Goal: Task Accomplishment & Management: Use online tool/utility

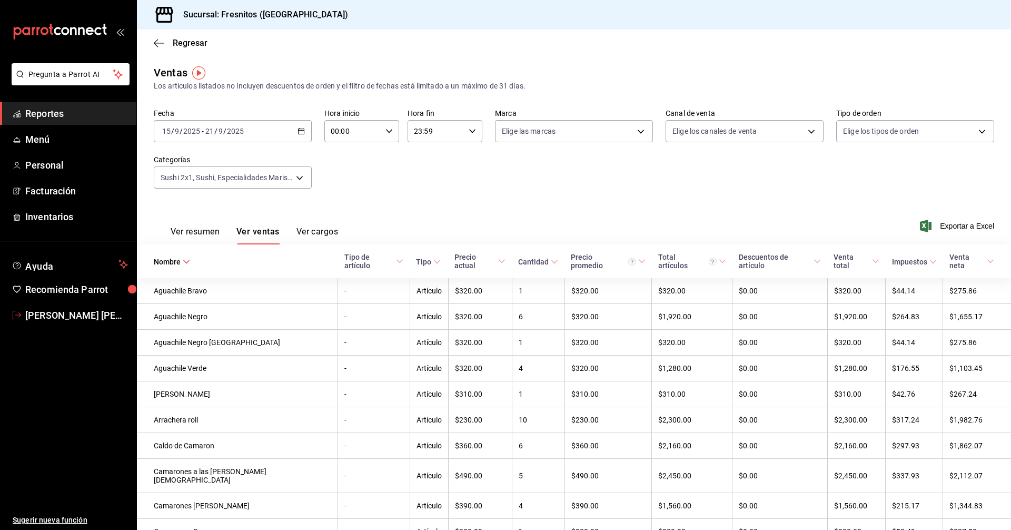
click at [89, 309] on span "[PERSON_NAME] [PERSON_NAME]" at bounding box center [76, 315] width 103 height 14
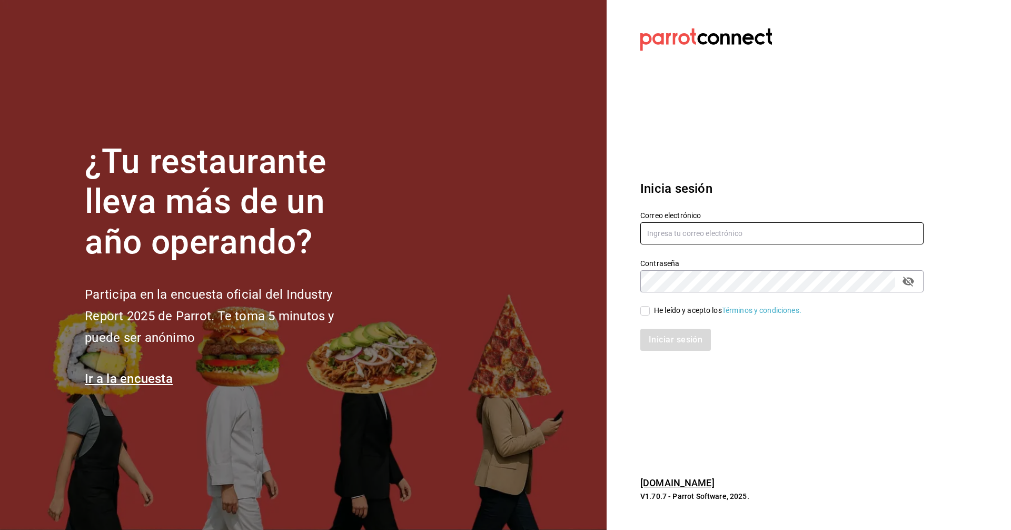
click at [748, 240] on input "text" at bounding box center [782, 233] width 283 height 22
click at [751, 233] on input "text" at bounding box center [782, 233] width 283 height 22
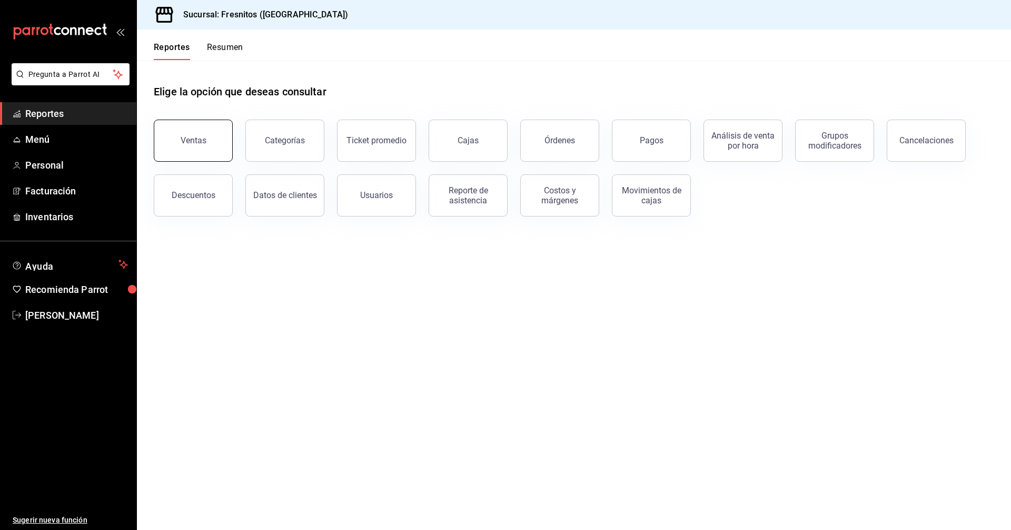
click at [204, 143] on div "Ventas" at bounding box center [194, 140] width 26 height 10
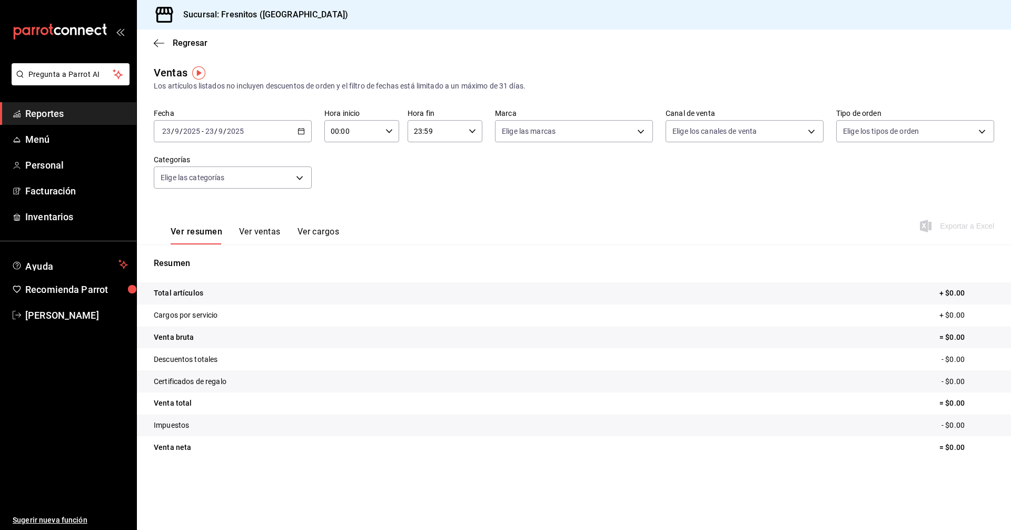
click at [301, 132] on icon "button" at bounding box center [301, 130] width 7 height 7
click at [208, 260] on span "Rango de fechas" at bounding box center [204, 257] width 82 height 11
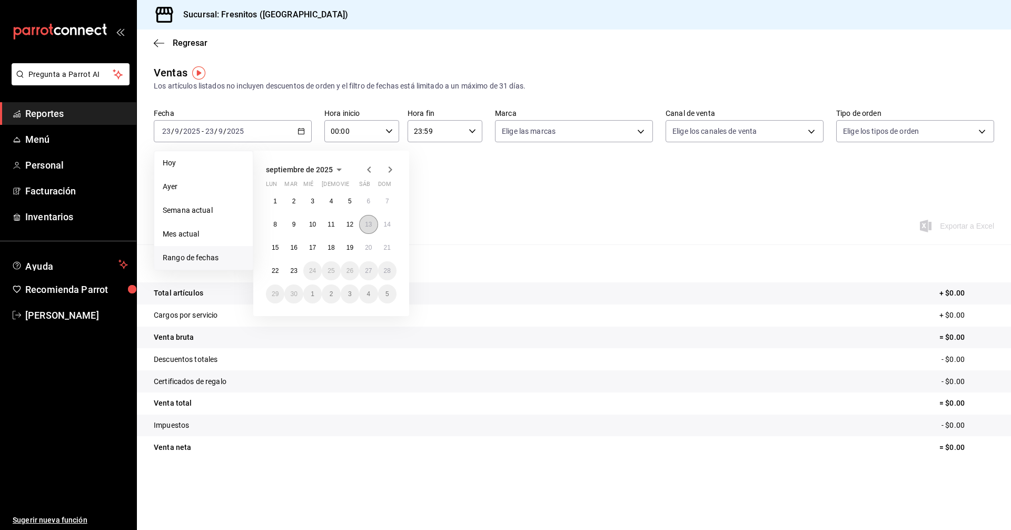
click at [371, 222] on abbr "13" at bounding box center [368, 224] width 7 height 7
click at [297, 268] on abbr "23" at bounding box center [293, 270] width 7 height 7
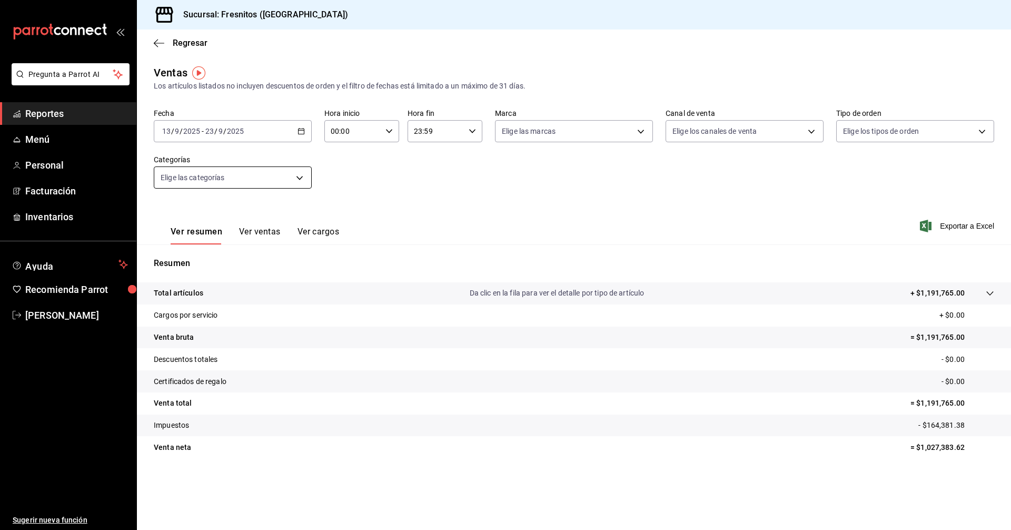
click at [301, 174] on body "Pregunta a Parrot AI Reportes Menú Personal Facturación Inventarios Ayuda Recom…" at bounding box center [505, 265] width 1011 height 530
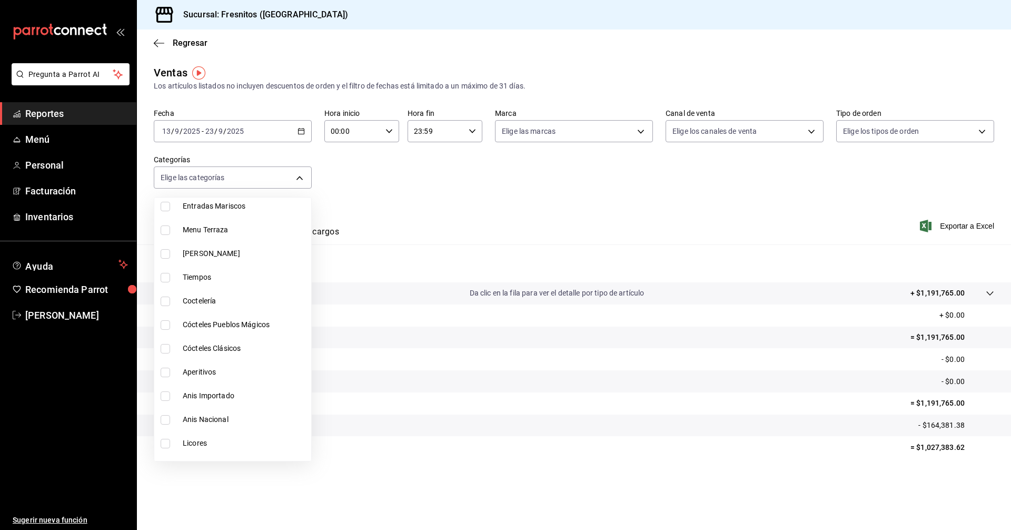
scroll to position [211, 0]
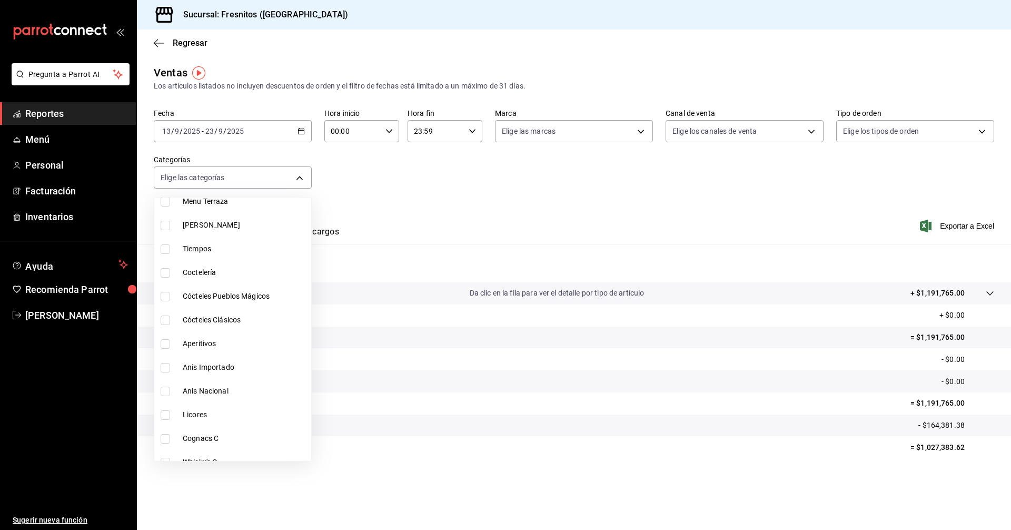
click at [163, 271] on input "checkbox" at bounding box center [165, 272] width 9 height 9
checkbox input "true"
type input "40917f2d-1559-45bf-a874-741b4f7d0cad"
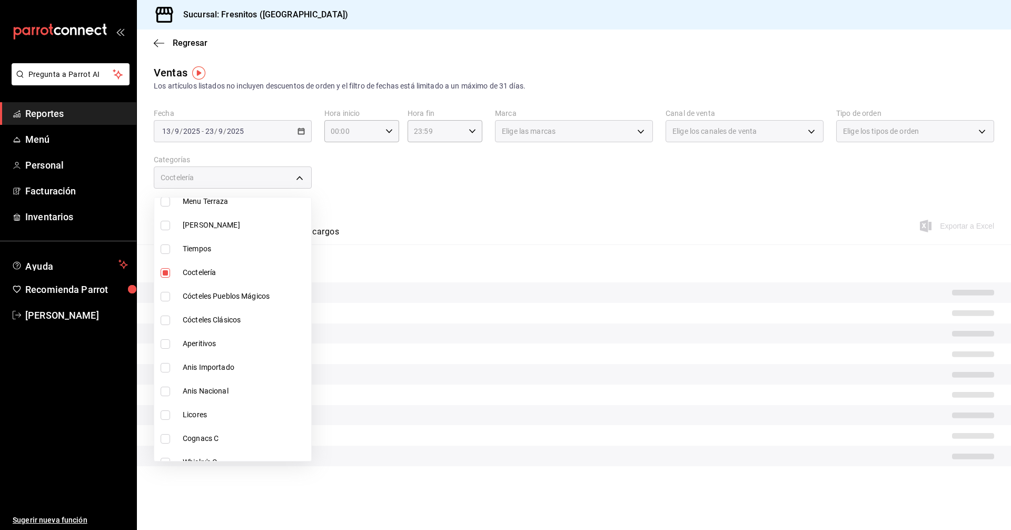
click at [168, 343] on input "checkbox" at bounding box center [165, 343] width 9 height 9
checkbox input "true"
type input "40917f2d-1559-45bf-a874-741b4f7d0cad,f93c6dfb-4643-4996-b49e-eb3db17fc662"
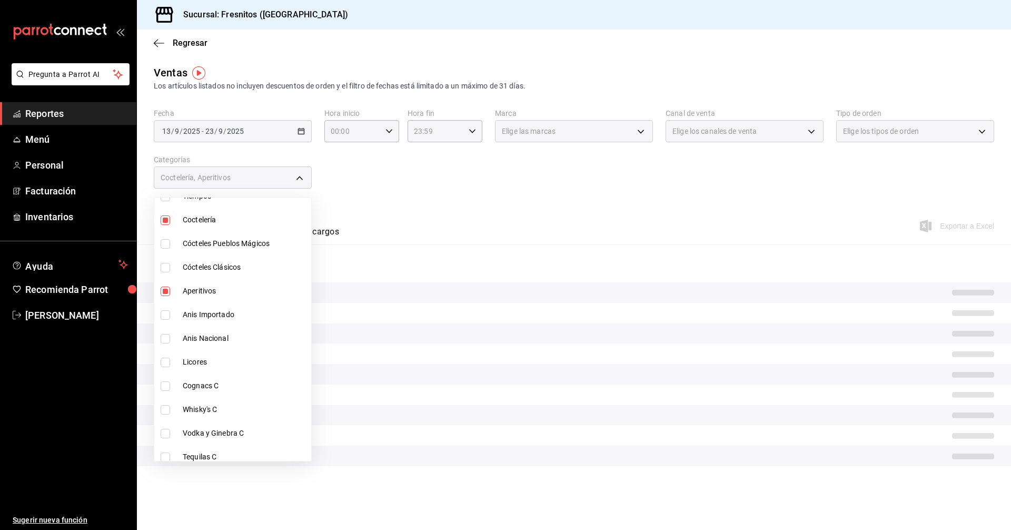
click at [164, 341] on input "checkbox" at bounding box center [165, 338] width 9 height 9
checkbox input "true"
type input "40917f2d-1559-45bf-a874-741b4f7d0cad,f93c6dfb-4643-4996-b49e-eb3db17fc662,7b92f…"
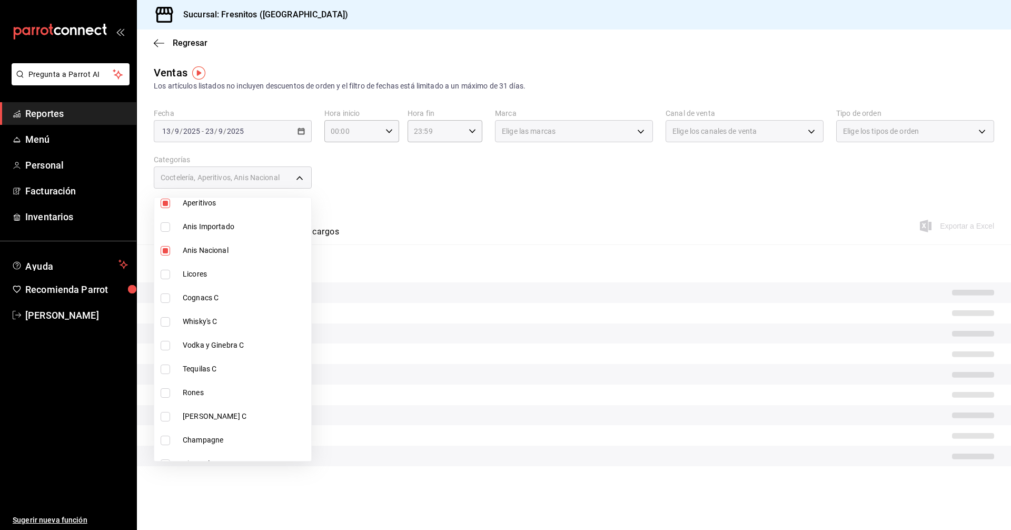
scroll to position [369, 0]
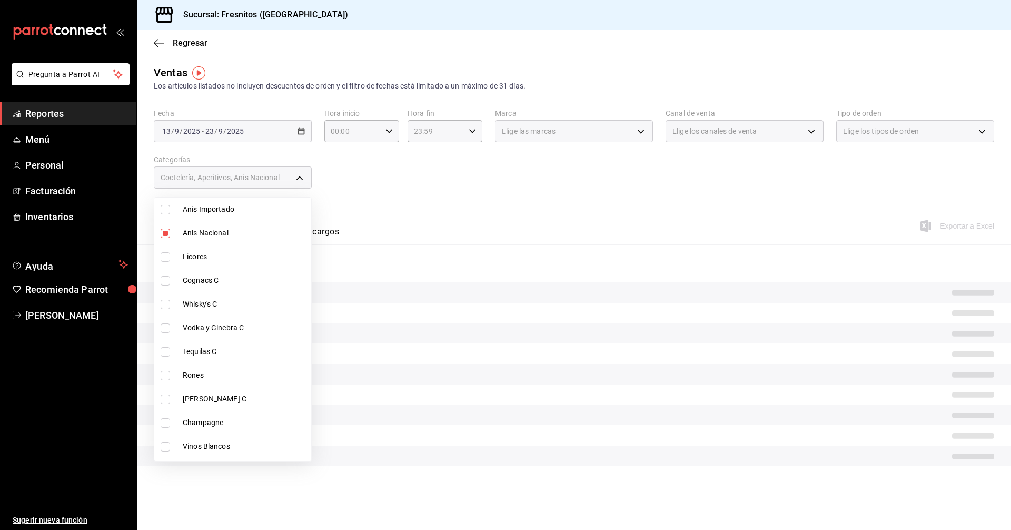
click at [164, 397] on input "checkbox" at bounding box center [165, 399] width 9 height 9
checkbox input "true"
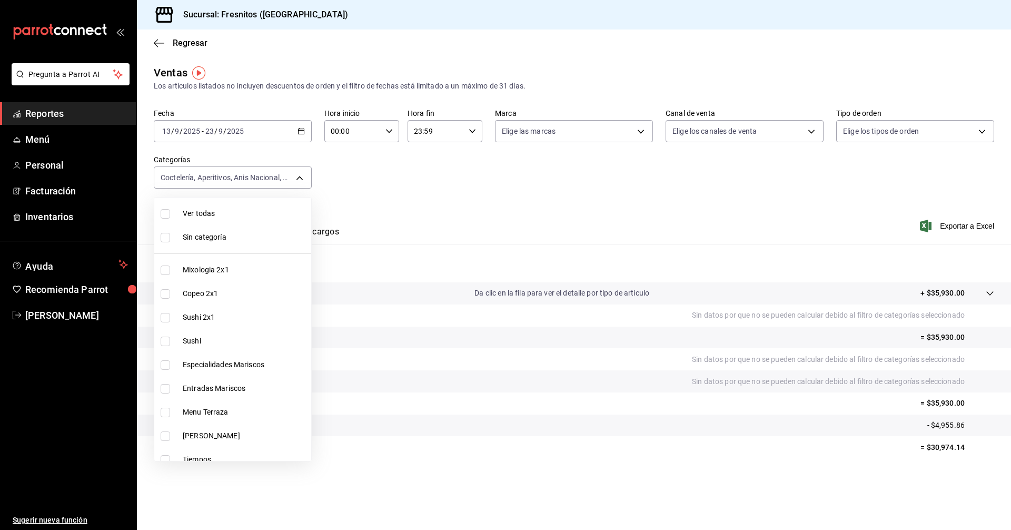
click at [485, 212] on div at bounding box center [505, 265] width 1011 height 530
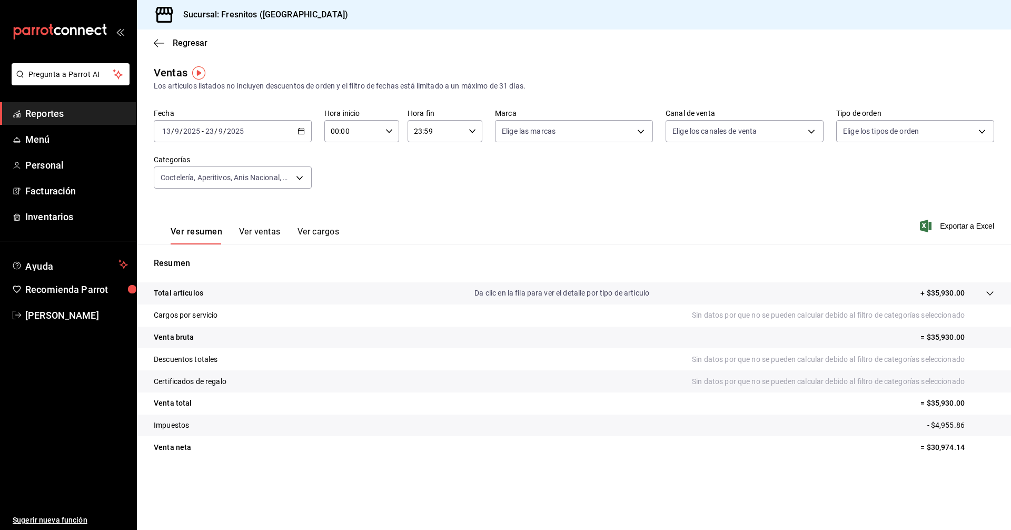
click at [264, 228] on button "Ver ventas" at bounding box center [260, 236] width 42 height 18
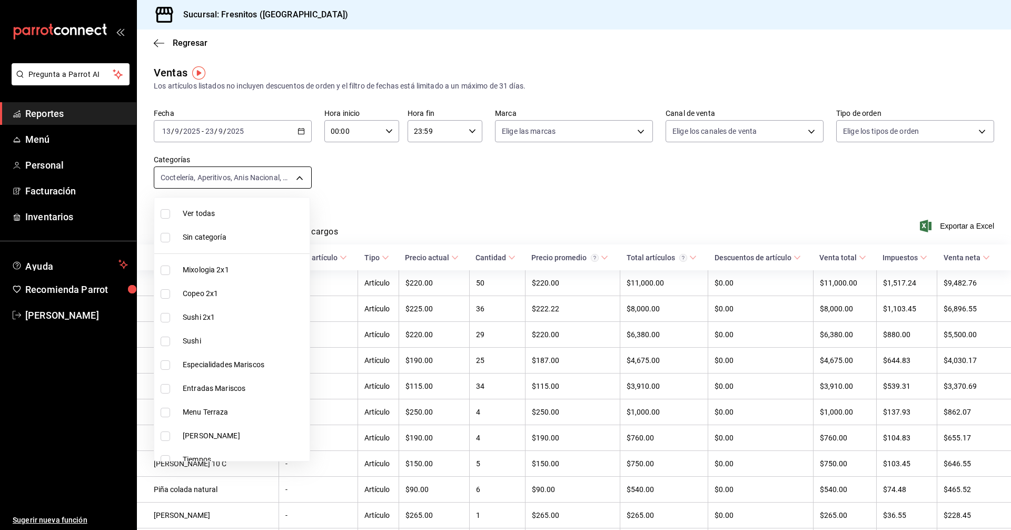
click at [301, 175] on body "Pregunta a Parrot AI Reportes Menú Personal Facturación Inventarios Ayuda Recom…" at bounding box center [505, 265] width 1011 height 530
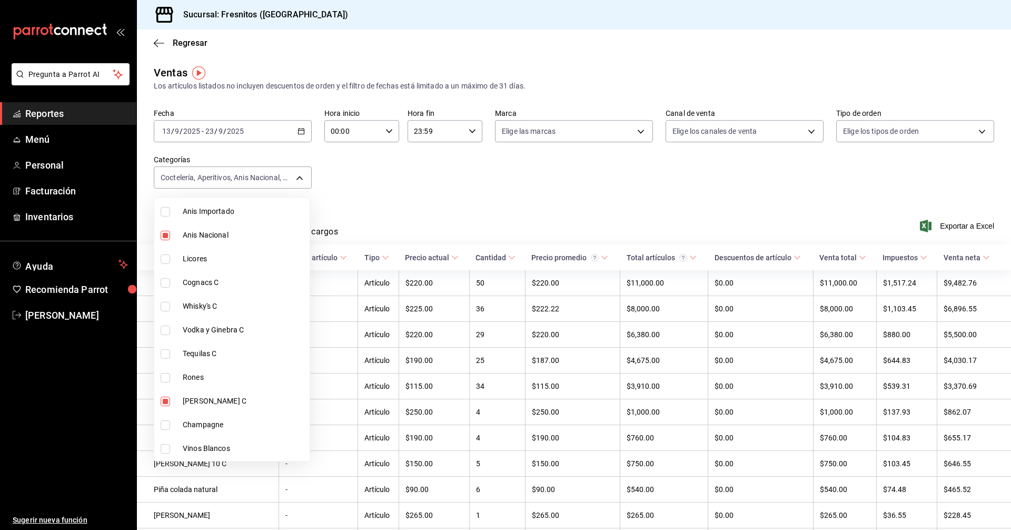
scroll to position [369, 0]
click at [252, 352] on span "Tequilas C" at bounding box center [244, 351] width 123 height 11
type input "40917f2d-1559-45bf-a874-741b4f7d0cad,f93c6dfb-4643-4996-b49e-eb3db17fc662,7b92f…"
checkbox input "true"
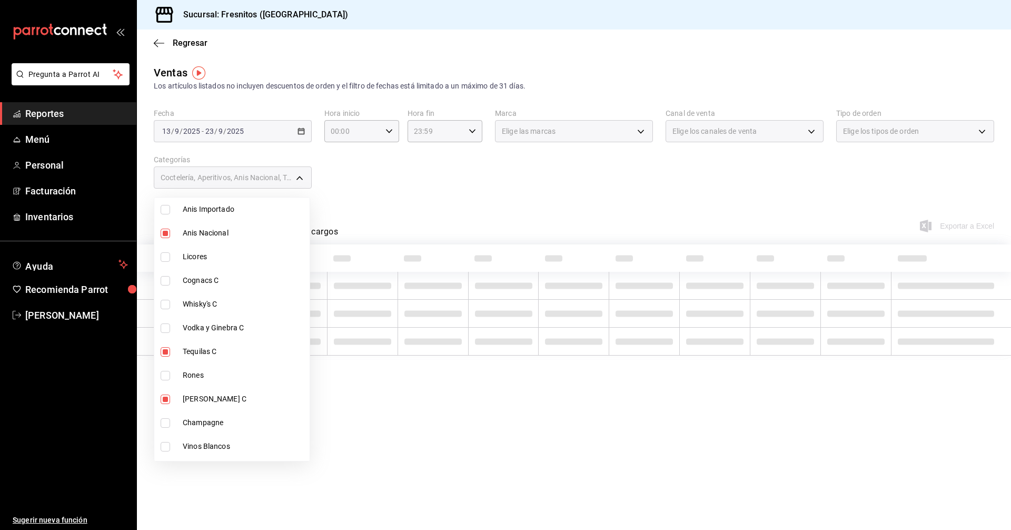
click at [437, 195] on div at bounding box center [505, 265] width 1011 height 530
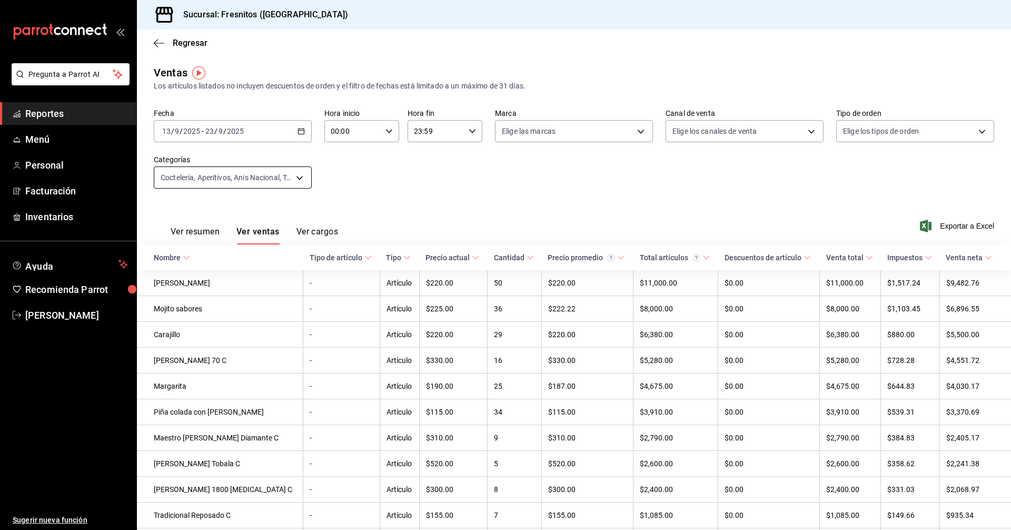
click at [300, 176] on body "Pregunta a Parrot AI Reportes Menú Personal Facturación Inventarios Ayuda Recom…" at bounding box center [505, 265] width 1011 height 530
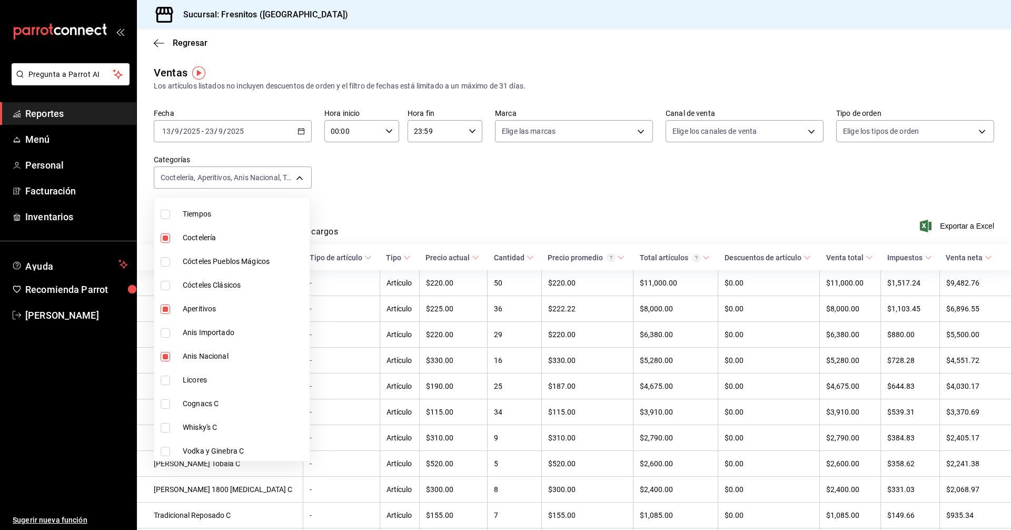
scroll to position [263, 0]
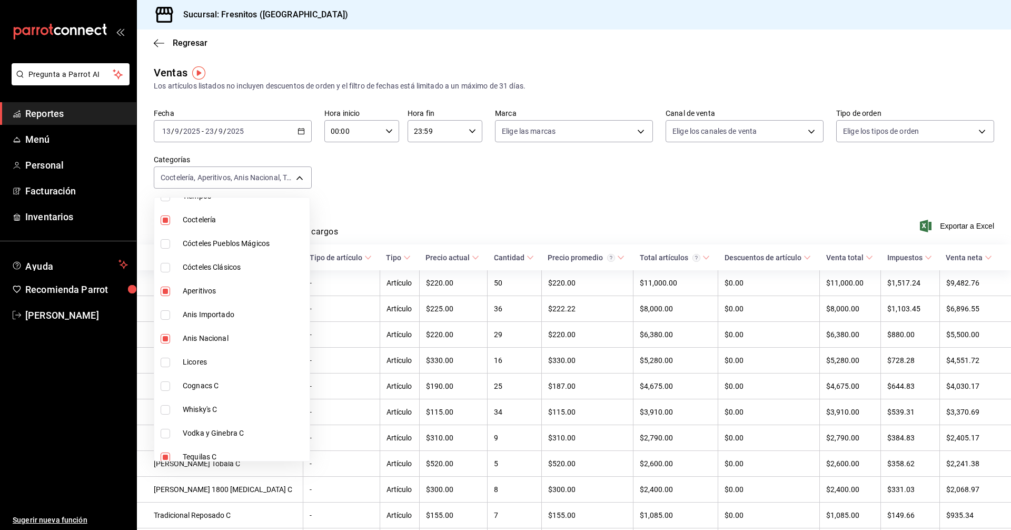
click at [162, 338] on input "checkbox" at bounding box center [165, 338] width 9 height 9
checkbox input "false"
type input "40917f2d-1559-45bf-a874-741b4f7d0cad,f93c6dfb-4643-4996-b49e-eb3db17fc662,19380…"
click at [425, 144] on div at bounding box center [505, 265] width 1011 height 530
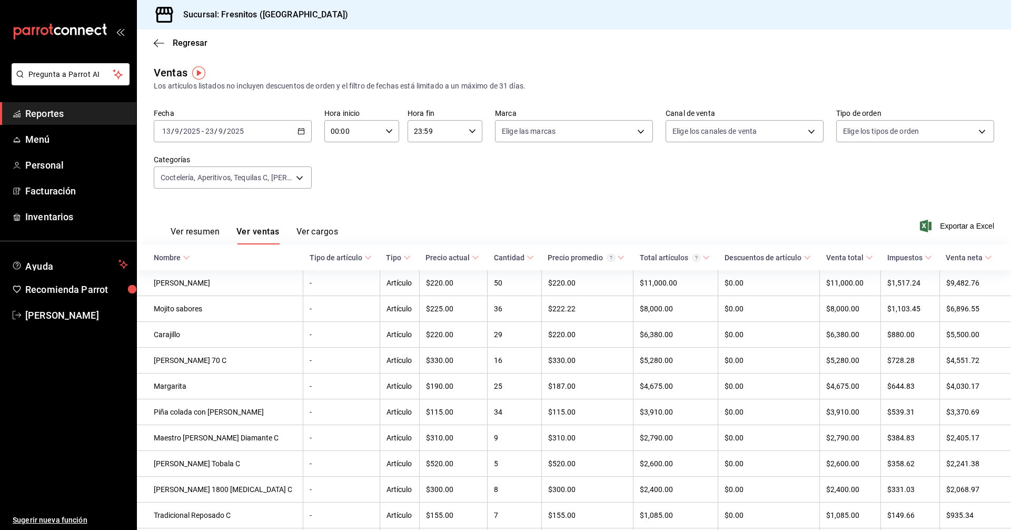
click at [961, 227] on span "Exportar a Excel" at bounding box center [958, 226] width 72 height 13
click at [188, 255] on icon at bounding box center [186, 257] width 7 height 7
click at [296, 176] on body "Pregunta a Parrot AI Reportes Menú Personal Facturación Inventarios Ayuda Recom…" at bounding box center [505, 265] width 1011 height 530
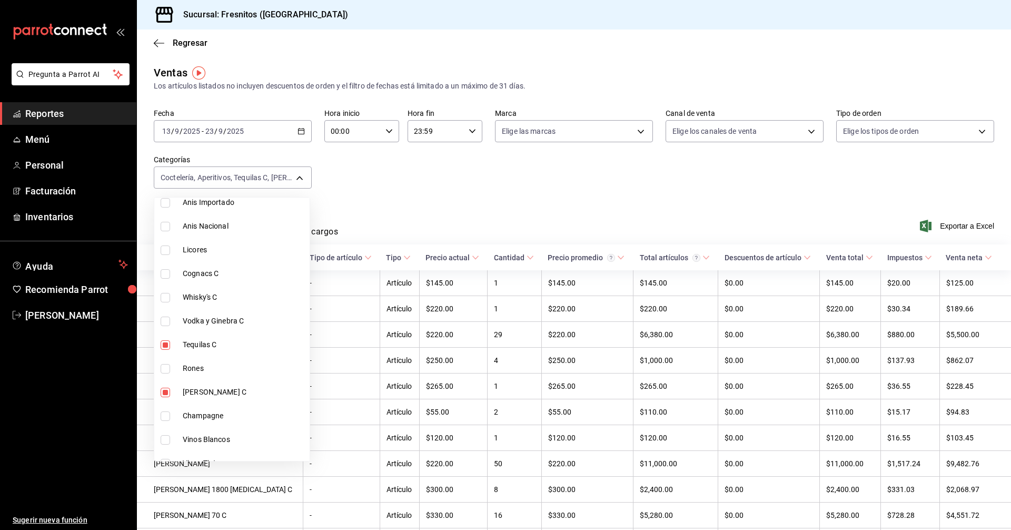
scroll to position [369, 0]
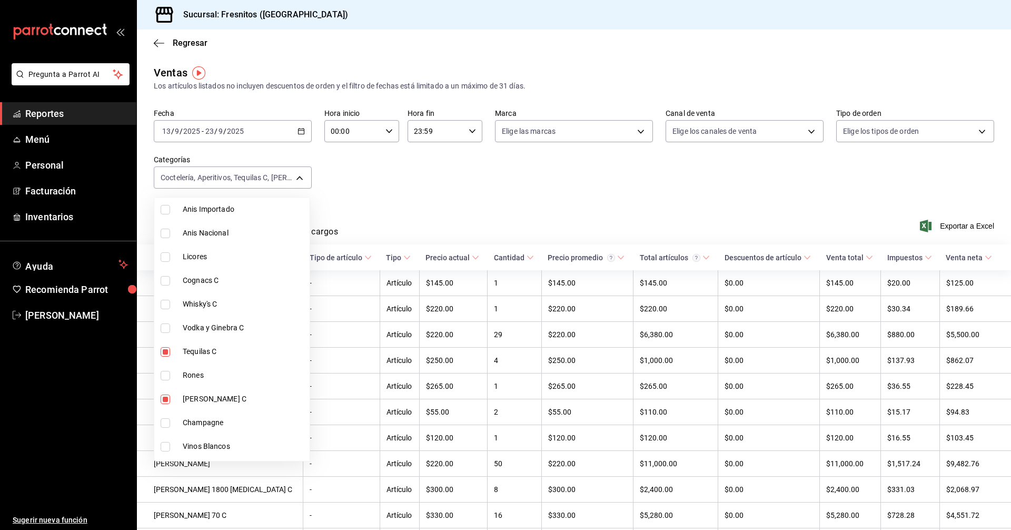
click at [168, 377] on input "checkbox" at bounding box center [165, 375] width 9 height 9
checkbox input "true"
type input "40917f2d-1559-45bf-a874-741b4f7d0cad,f93c6dfb-4643-4996-b49e-eb3db17fc662,19380…"
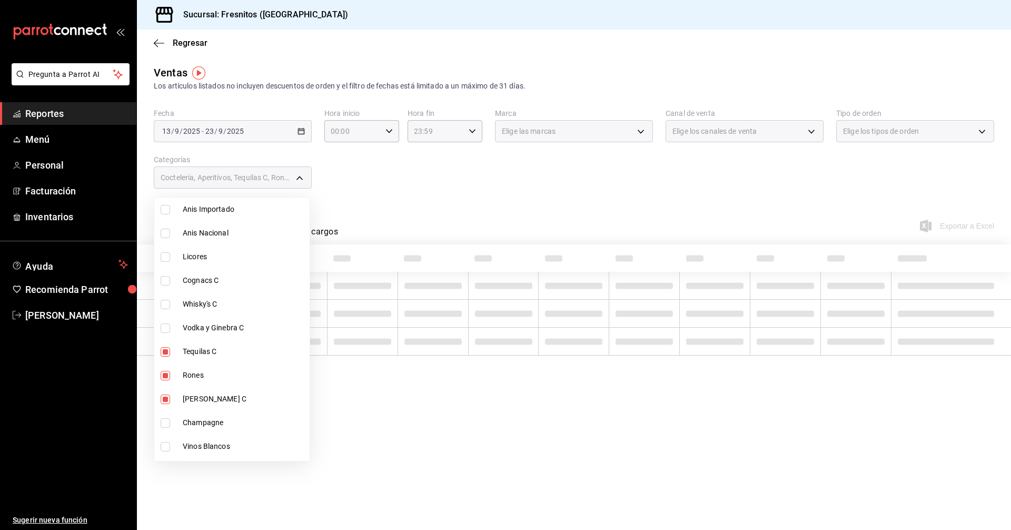
click at [529, 214] on div at bounding box center [505, 265] width 1011 height 530
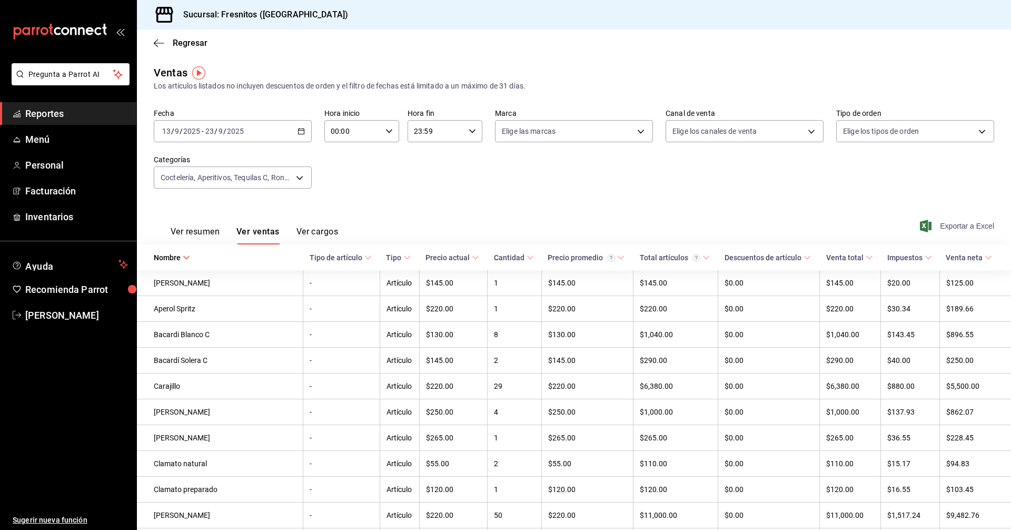
click at [955, 223] on span "Exportar a Excel" at bounding box center [958, 226] width 72 height 13
click at [56, 311] on span "[PERSON_NAME] [PERSON_NAME]" at bounding box center [76, 315] width 103 height 14
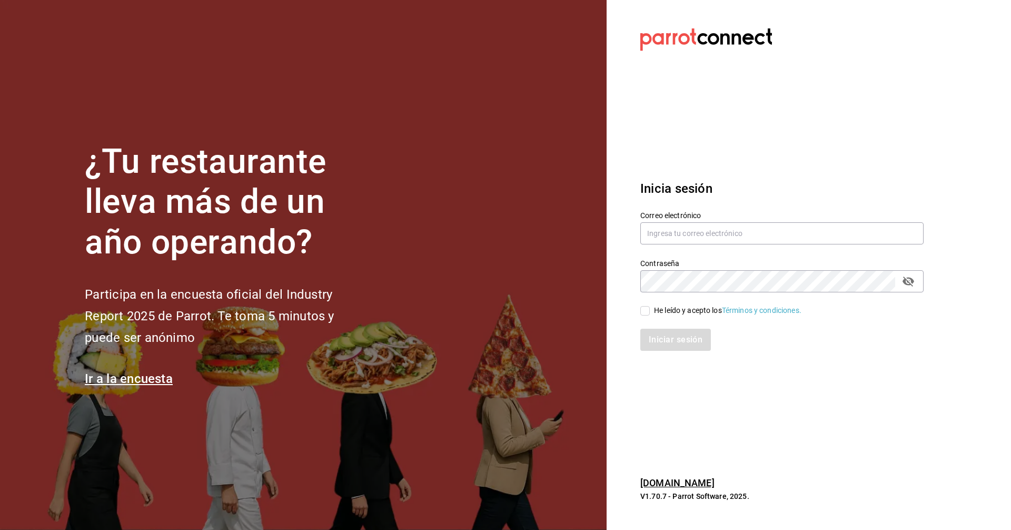
click at [644, 308] on input "He leído y acepto los Términos y condiciones." at bounding box center [645, 310] width 9 height 9
checkbox input "true"
click at [670, 341] on button "Iniciar sesión" at bounding box center [677, 340] width 72 height 22
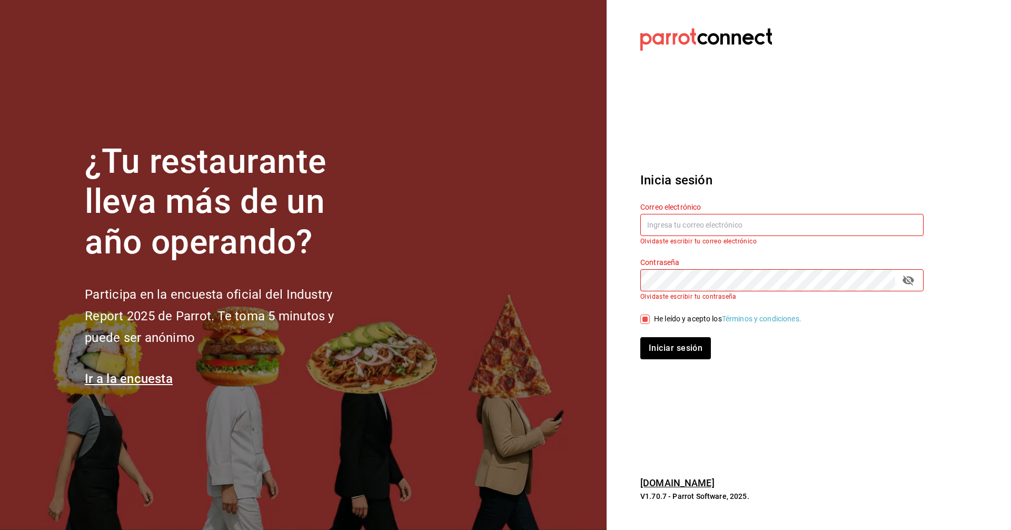
click at [760, 363] on div "Inicia sesión Correo electrónico Olvidaste escribir tu correo electrónico Contr…" at bounding box center [782, 265] width 283 height 214
click at [726, 224] on input "text" at bounding box center [782, 225] width 283 height 22
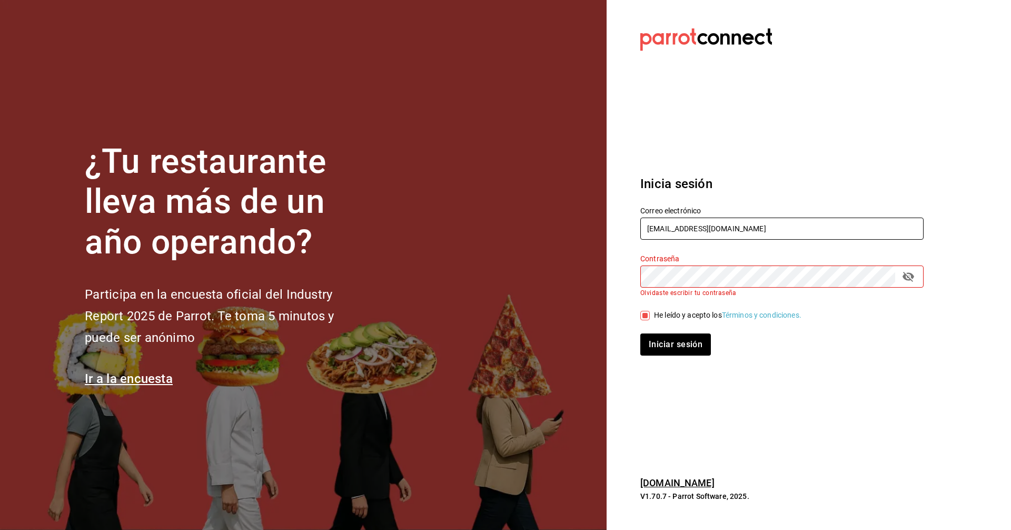
type input "corcas7916@gmail.com"
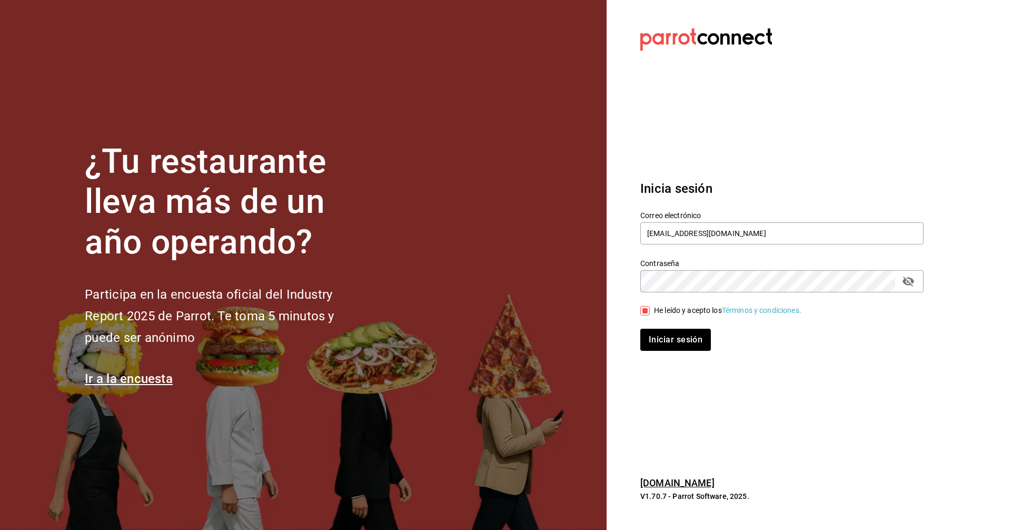
click at [647, 309] on input "He leído y acepto los Términos y condiciones." at bounding box center [645, 310] width 9 height 9
click at [665, 339] on div "Iniciar sesión" at bounding box center [782, 340] width 283 height 22
click at [646, 315] on input "He leído y acepto los Términos y condiciones." at bounding box center [645, 310] width 9 height 9
checkbox input "true"
click at [671, 338] on button "Iniciar sesión" at bounding box center [677, 340] width 72 height 22
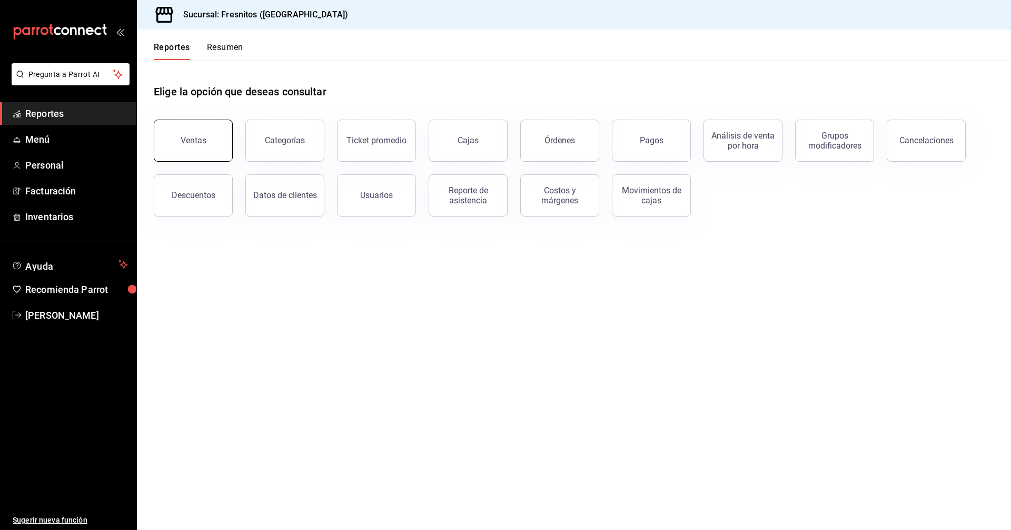
click at [183, 136] on div "Ventas" at bounding box center [194, 140] width 26 height 10
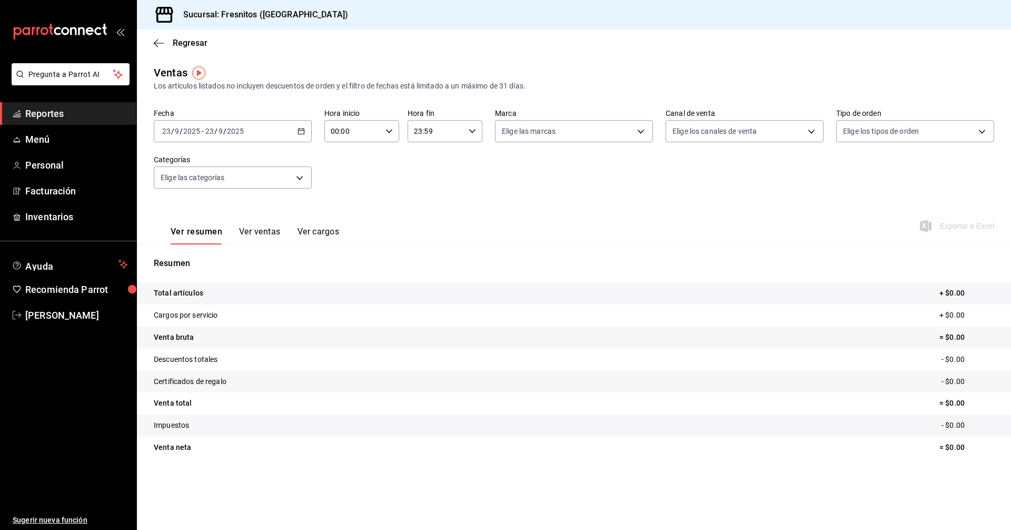
click at [300, 130] on icon "button" at bounding box center [301, 130] width 7 height 7
click at [201, 257] on span "Rango de fechas" at bounding box center [204, 257] width 82 height 11
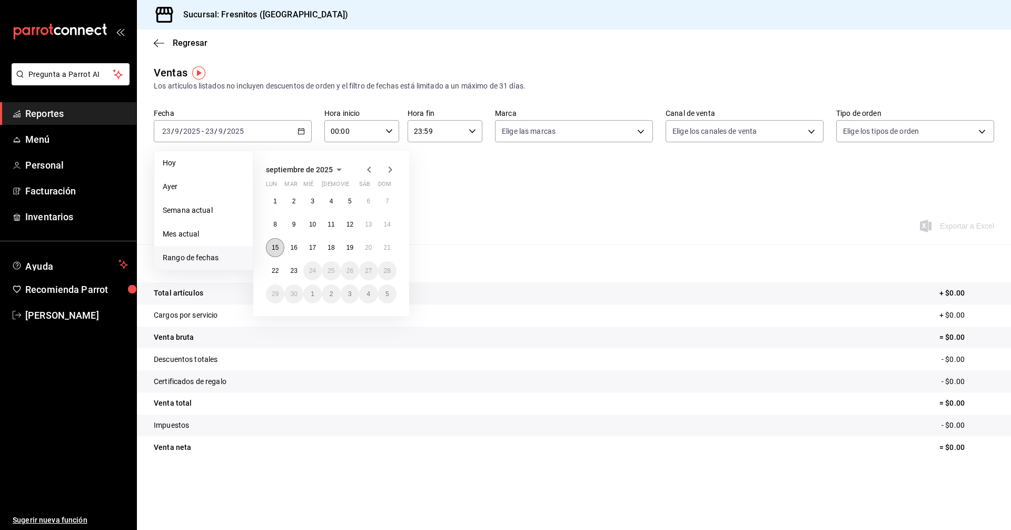
click at [272, 247] on abbr "15" at bounding box center [275, 247] width 7 height 7
click at [390, 248] on abbr "21" at bounding box center [387, 247] width 7 height 7
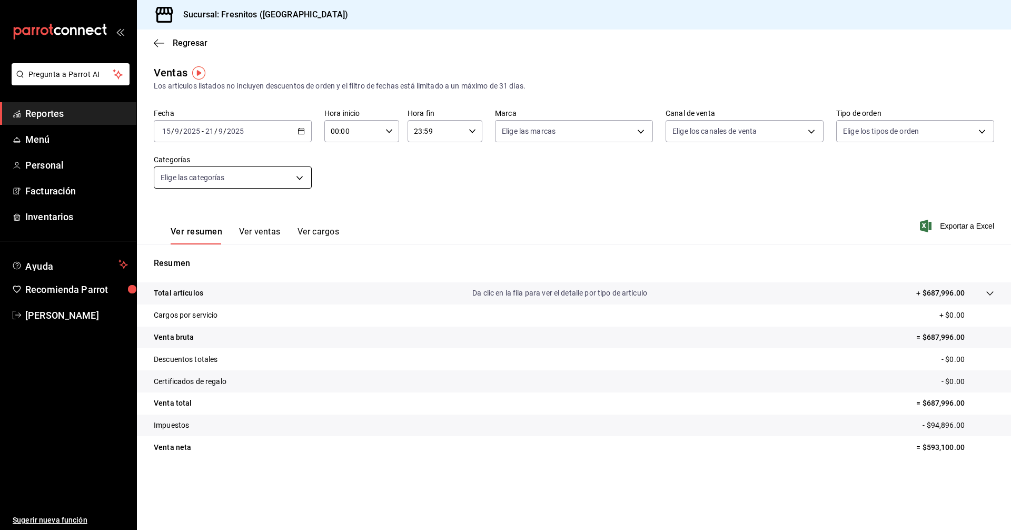
click at [300, 178] on body "Pregunta a Parrot AI Reportes Menú Personal Facturación Inventarios Ayuda Recom…" at bounding box center [505, 265] width 1011 height 530
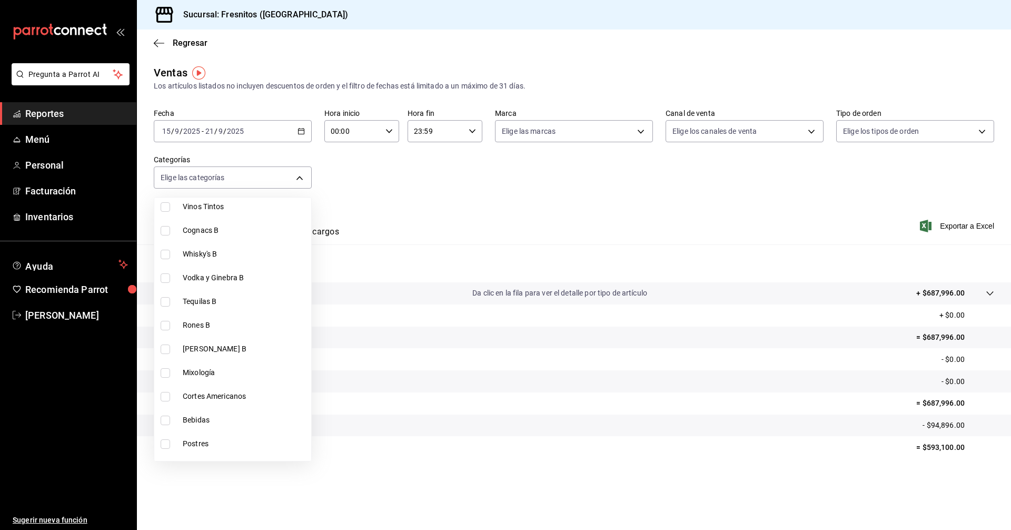
scroll to position [685, 0]
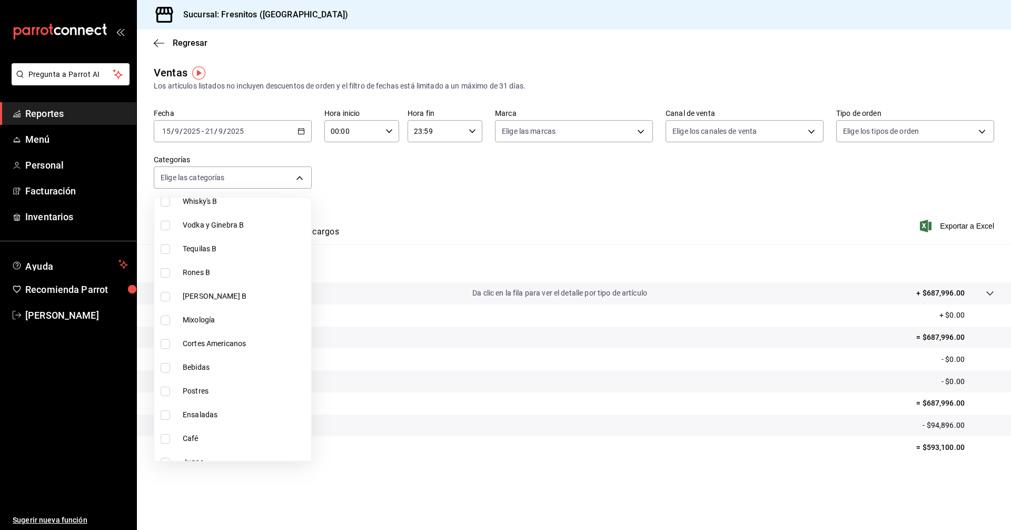
click at [169, 391] on input "checkbox" at bounding box center [165, 391] width 9 height 9
checkbox input "true"
type input "7592fadc-fecd-47d3-b1fa-5f20cd7dde68"
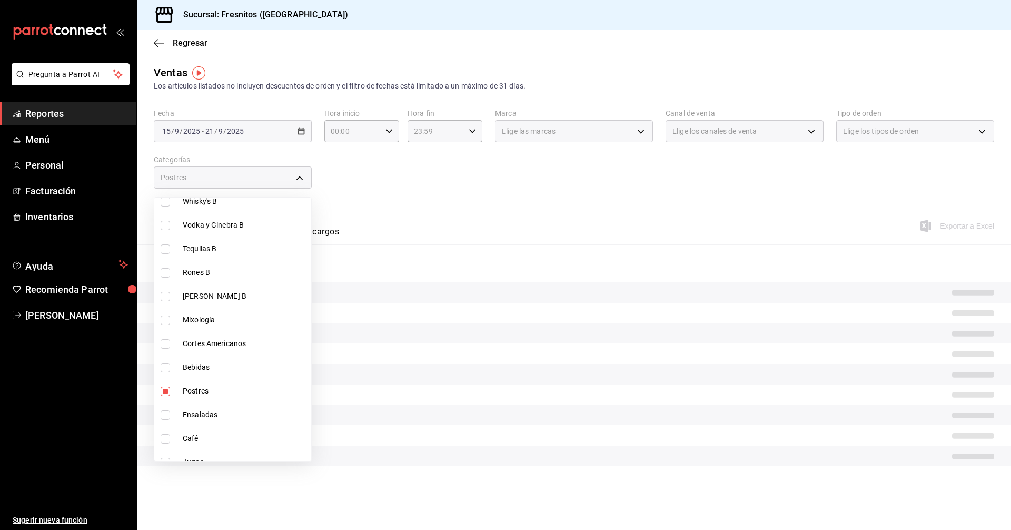
click at [503, 200] on div at bounding box center [505, 265] width 1011 height 530
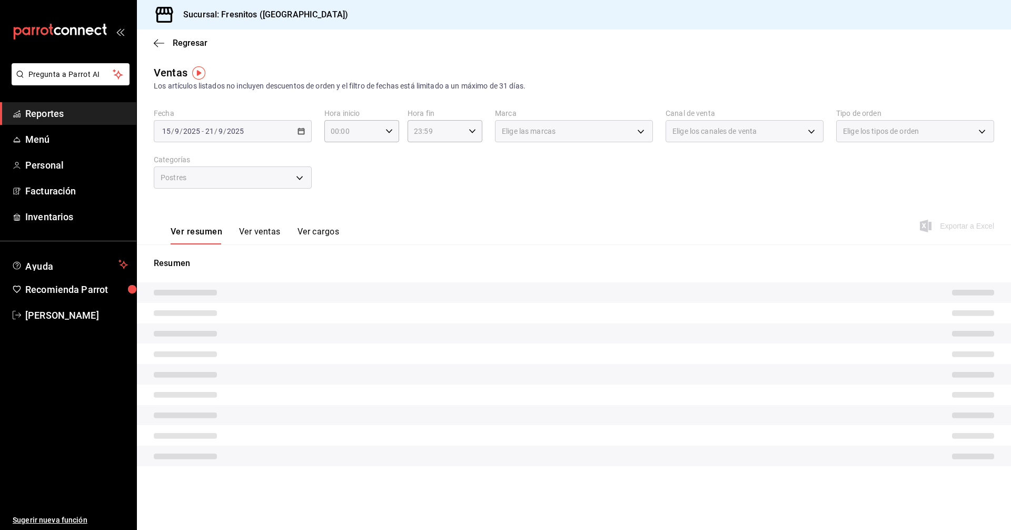
click at [257, 232] on button "Ver ventas" at bounding box center [260, 236] width 42 height 18
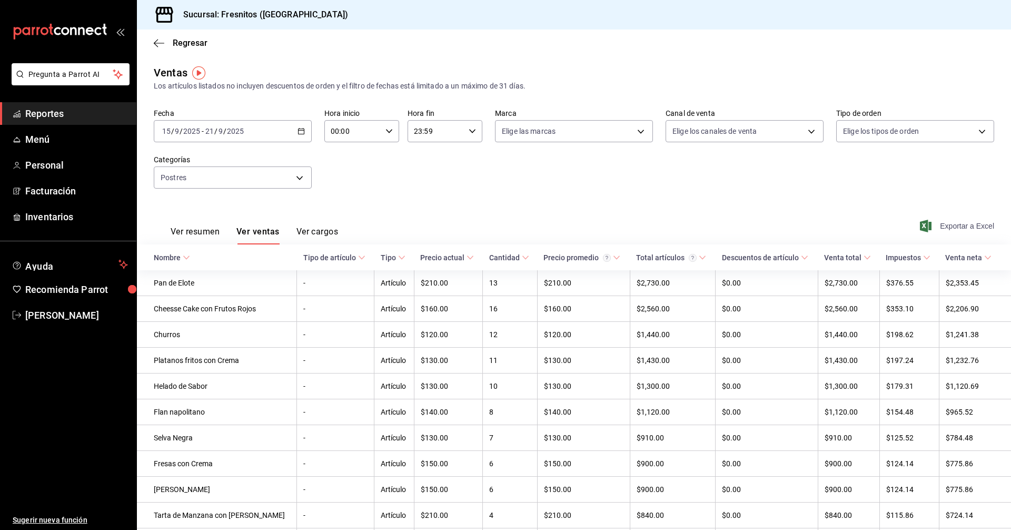
click at [955, 223] on span "Exportar a Excel" at bounding box center [958, 226] width 72 height 13
click at [496, 215] on div "Ver resumen Ver ventas Ver cargos Exportar a Excel" at bounding box center [574, 222] width 874 height 43
click at [64, 316] on span "[PERSON_NAME] [PERSON_NAME]" at bounding box center [76, 315] width 103 height 14
